Goal: Check status: Check status

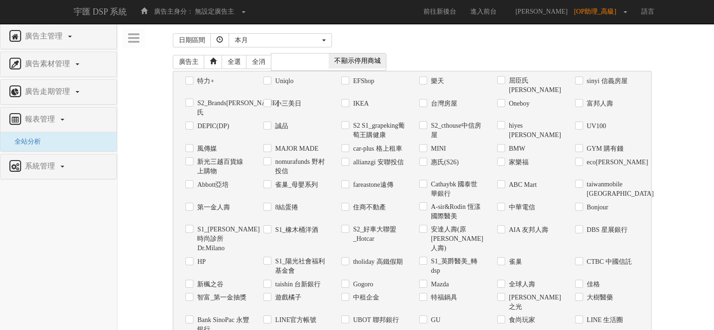
click at [273, 83] on label "Uniqlo" at bounding box center [283, 80] width 21 height 9
click at [269, 83] on input "Uniqlo" at bounding box center [266, 81] width 6 height 6
checkbox input "true"
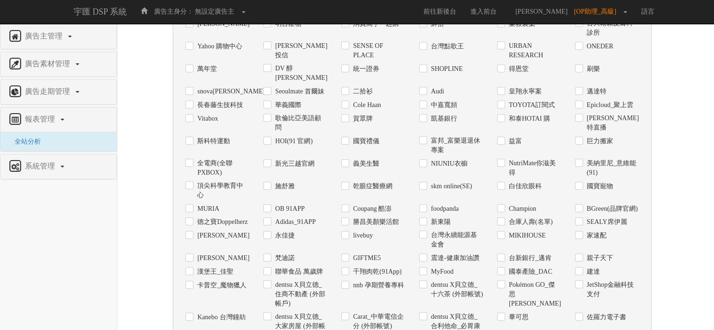
scroll to position [628, 0]
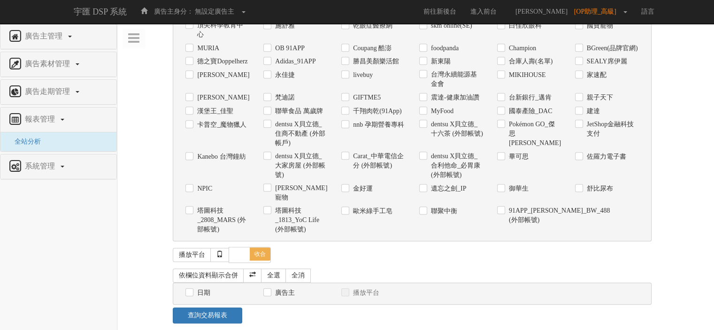
click at [185, 293] on div "依欄位資料顯示合併 全選 全消 日期 廣告主 播放平台 日期呈現方式： 依日呈現 依周呈現" at bounding box center [415, 287] width 485 height 42
click at [189, 289] on input "日期" at bounding box center [188, 292] width 6 height 6
checkbox input "true"
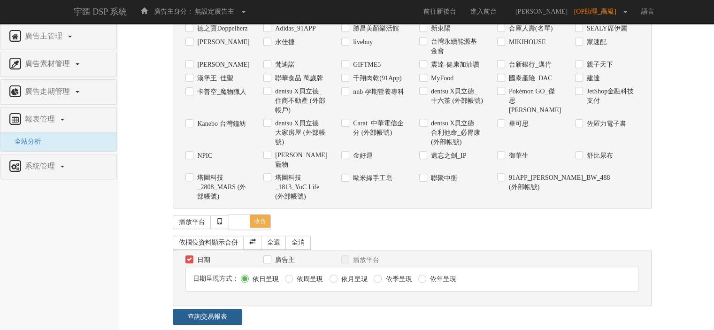
click at [224, 309] on link "查詢交易報表" at bounding box center [207, 317] width 69 height 16
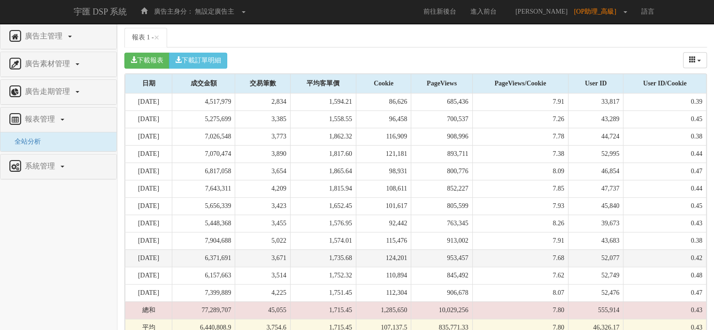
scroll to position [970, 0]
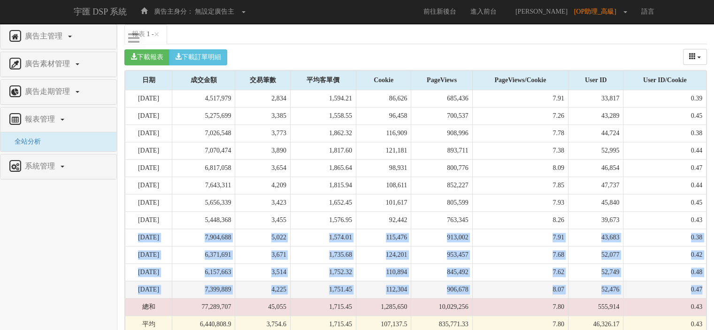
drag, startPoint x: 135, startPoint y: 227, endPoint x: 702, endPoint y: 277, distance: 569.5
click at [702, 277] on tbody "[DATE] 4,517,979 2,834 1,594.21 86,626 685,436 7.91 33,817 0.39 [DATE] 5,275,69…" at bounding box center [415, 211] width 581 height 243
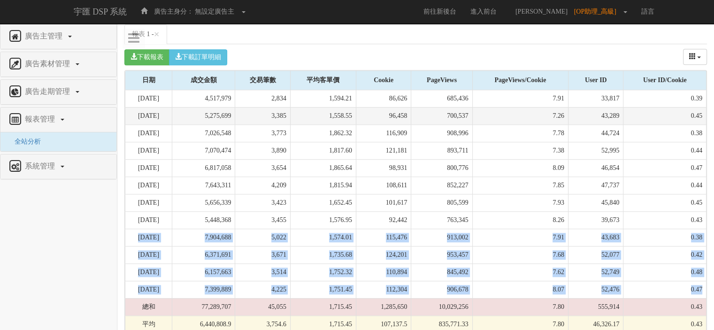
copy tbody "[DATE] 7,904,688 5,022 1,574.01 115,476 913,002 7.91 43,683 0.38 [DATE] 6,371,6…"
